Goal: Task Accomplishment & Management: Complete application form

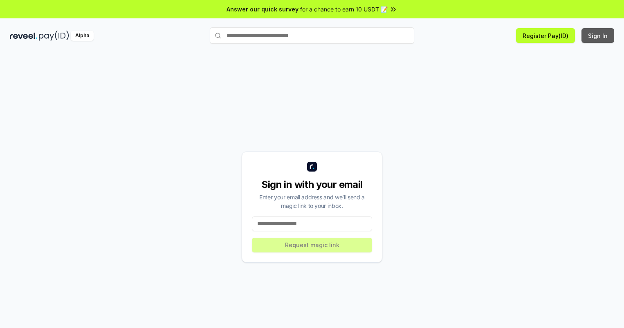
click at [598, 36] on button "Sign In" at bounding box center [598, 35] width 33 height 15
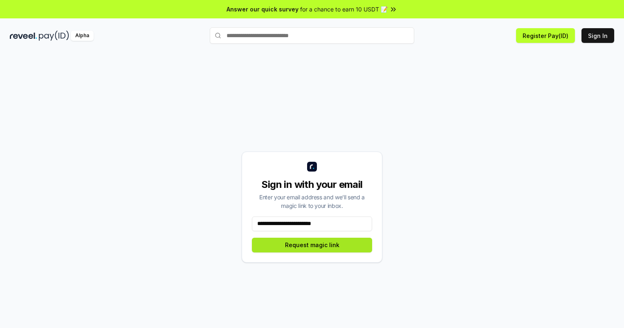
type input "**********"
click at [312, 245] on button "Request magic link" at bounding box center [312, 245] width 120 height 15
